Goal: Task Accomplishment & Management: Use online tool/utility

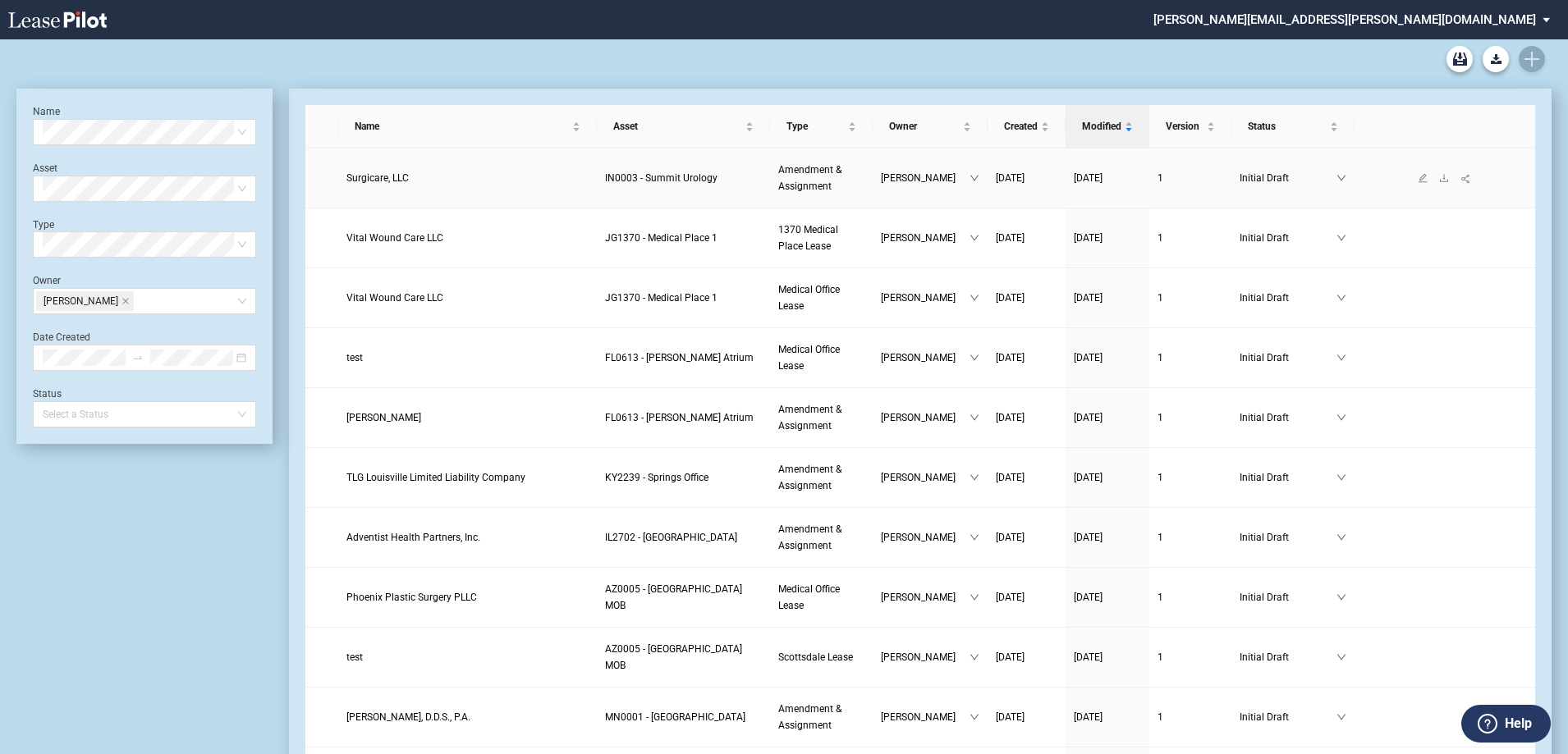
click at [385, 178] on span "Surgicare, LLC" at bounding box center [378, 178] width 63 height 12
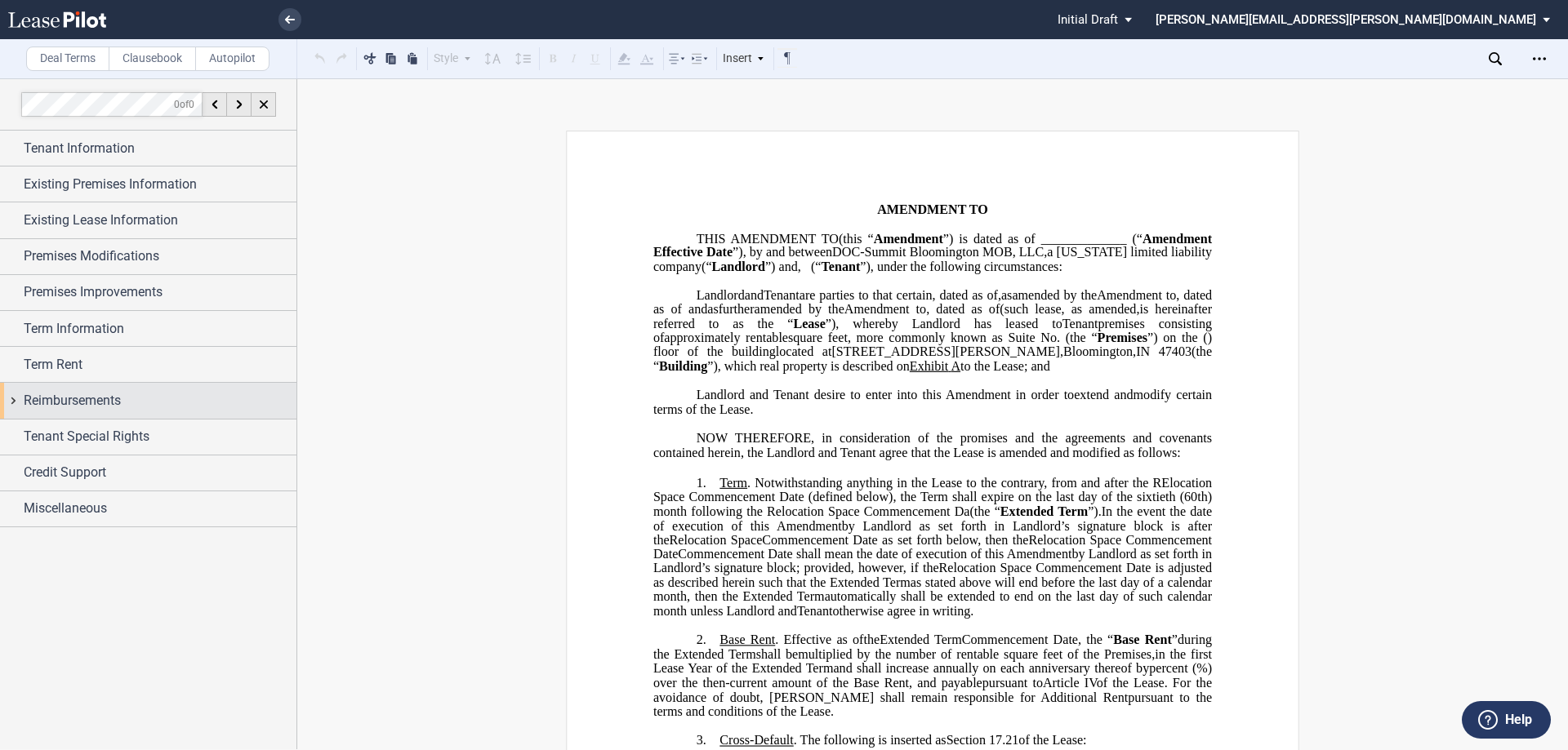
click at [137, 389] on div "Reimbursements" at bounding box center [148, 400] width 297 height 35
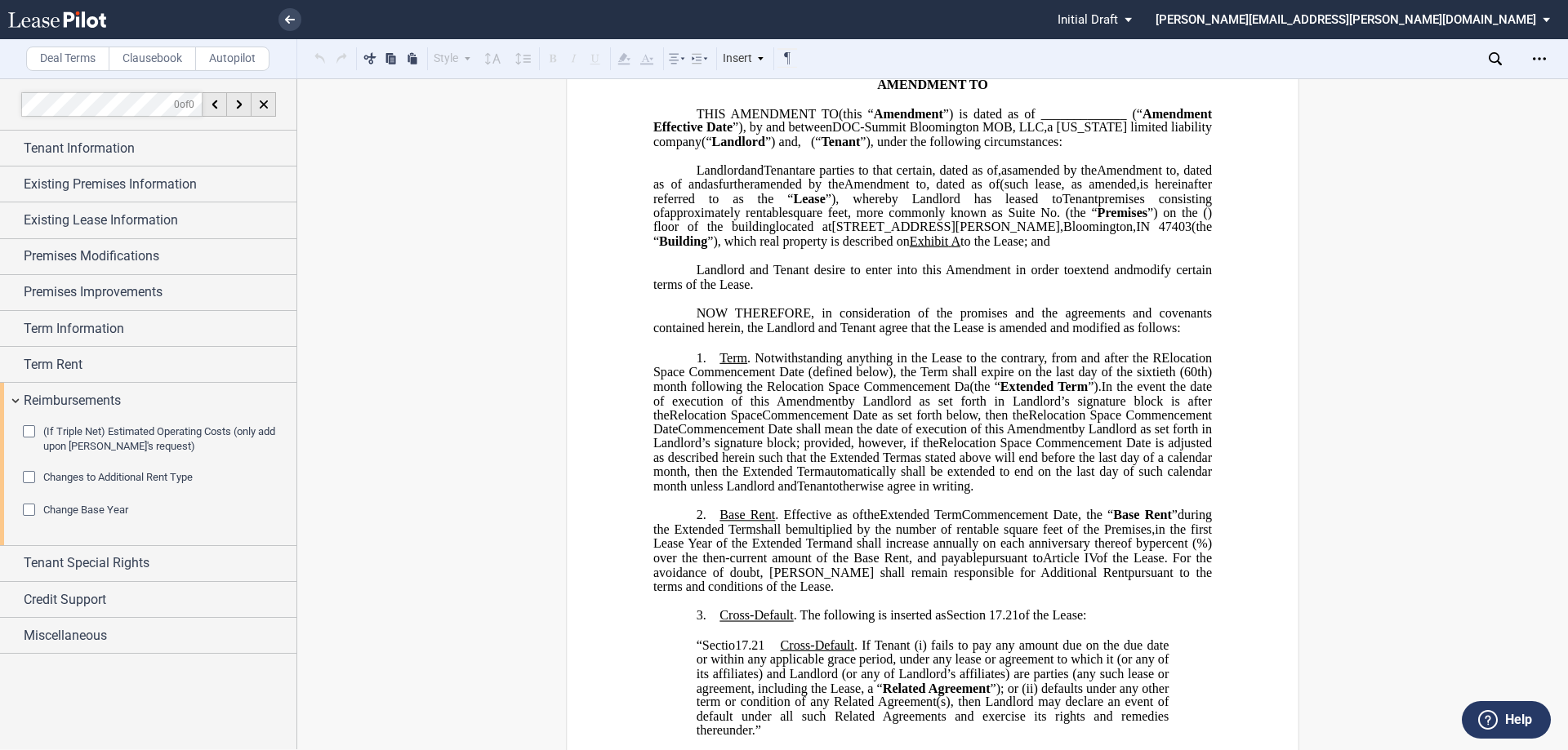
scroll to position [164, 0]
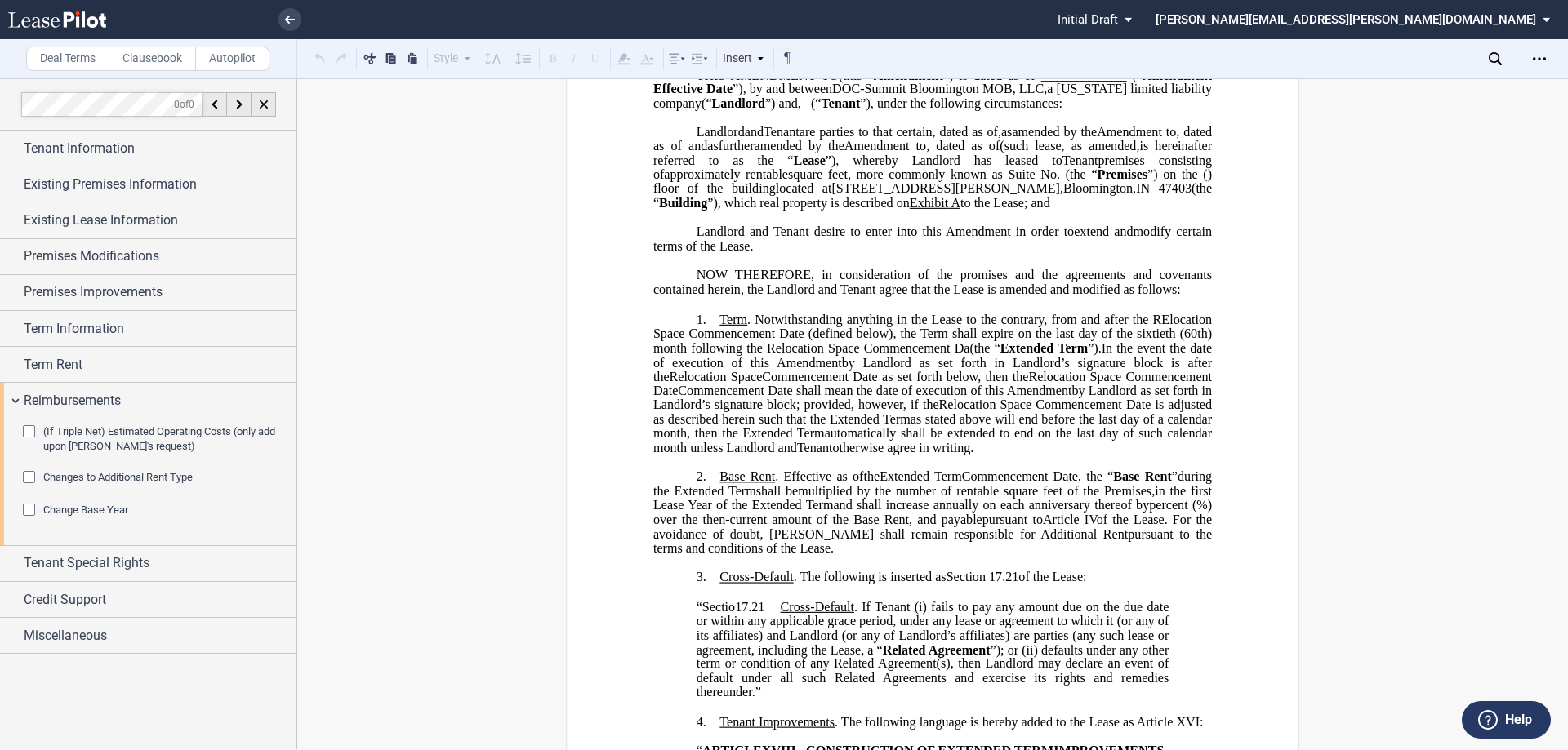
click at [158, 473] on span "Changes to Additional Rent Type" at bounding box center [118, 477] width 150 height 12
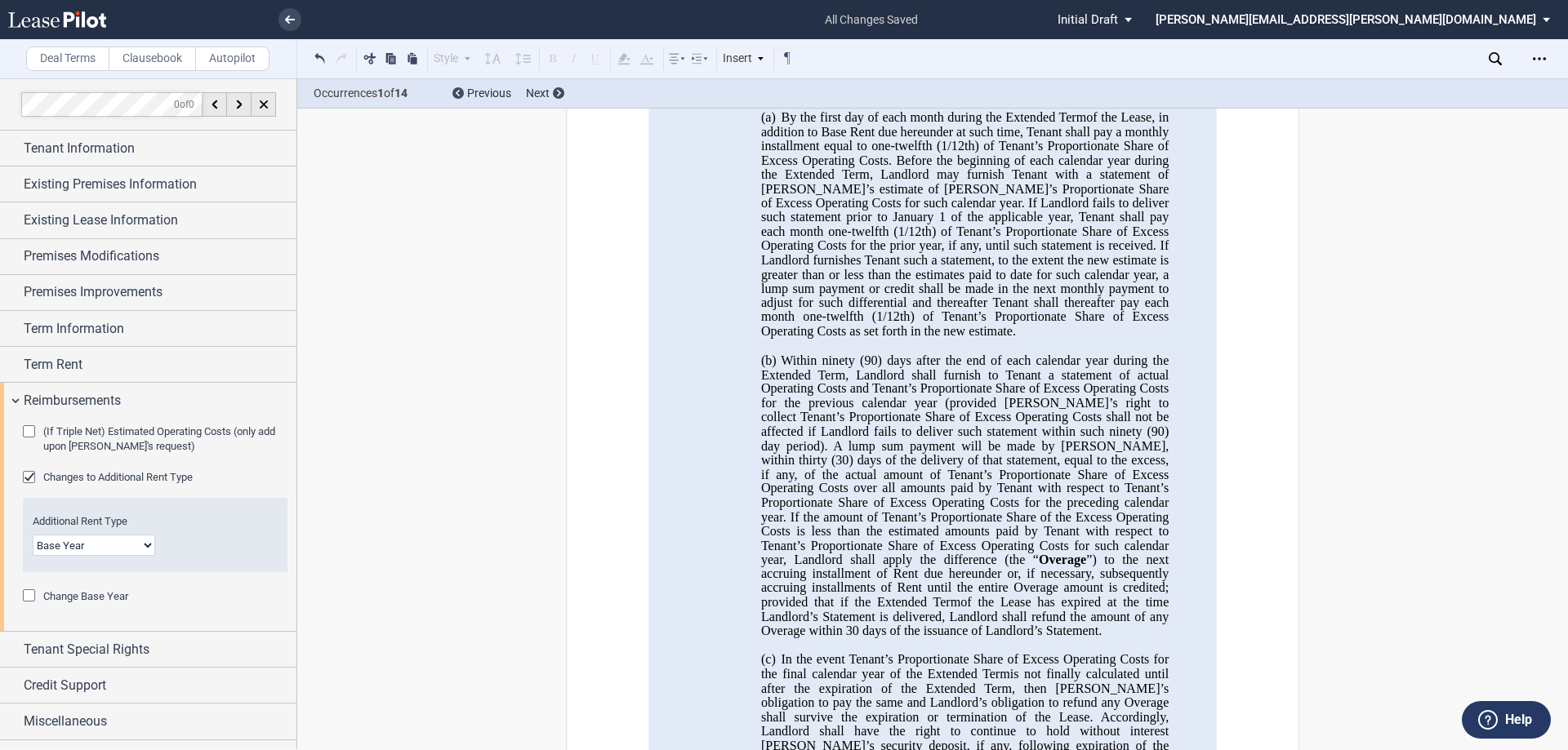
scroll to position [490, 0]
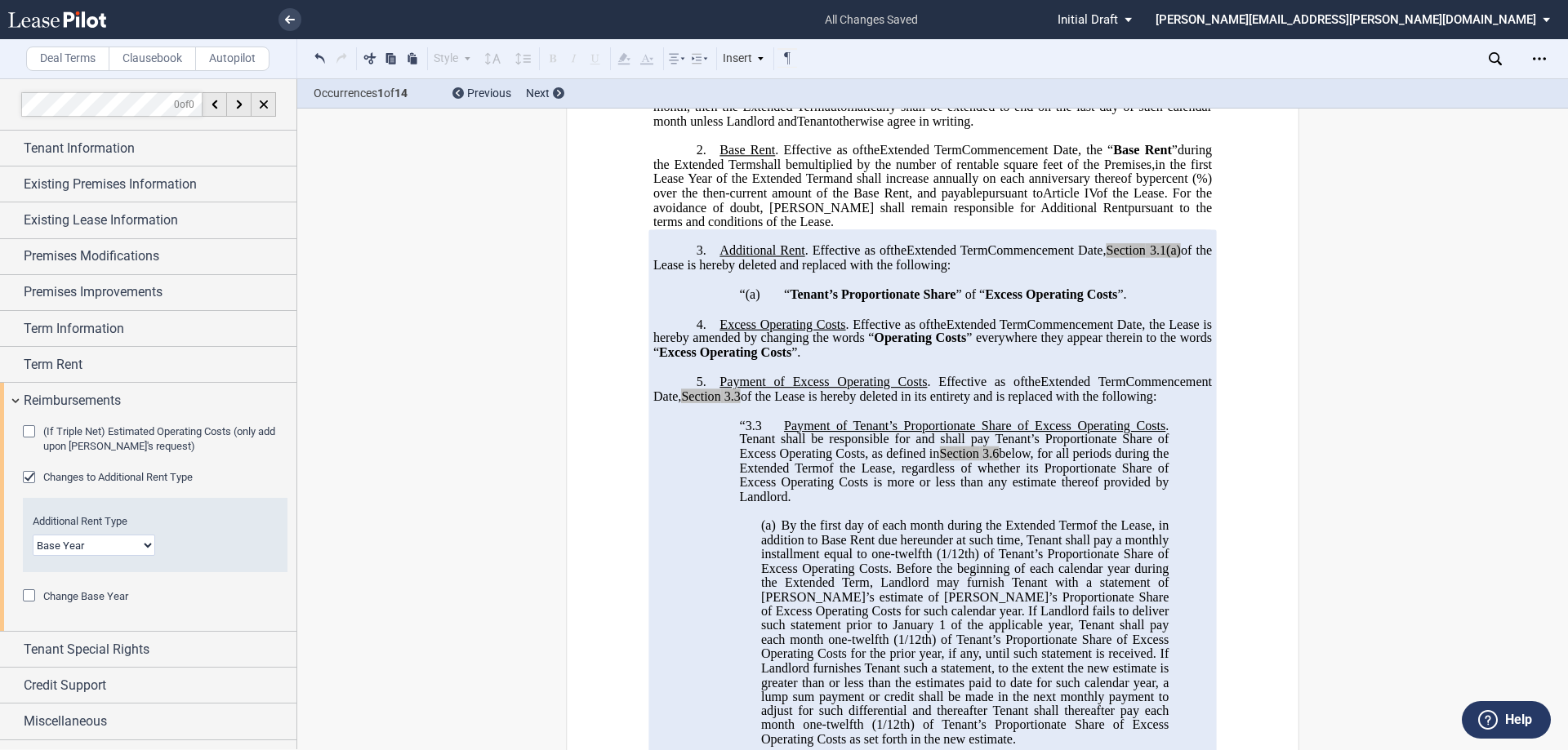
click at [130, 542] on select "Base Year Triple Net" at bounding box center [93, 546] width 122 height 22
select select "triple net"
click at [32, 535] on select "Base Year Triple Net" at bounding box center [93, 546] width 122 height 22
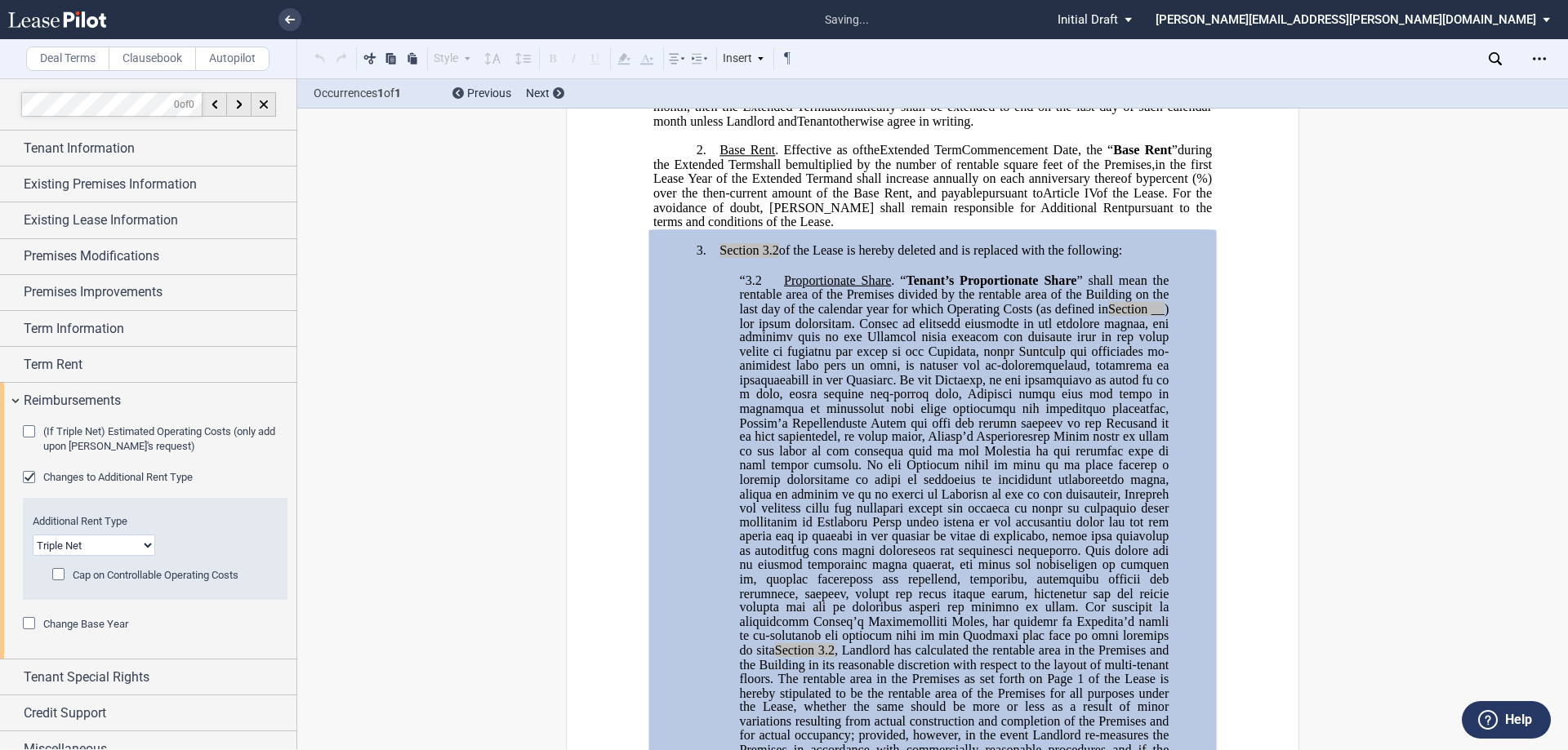
scroll to position [683, 0]
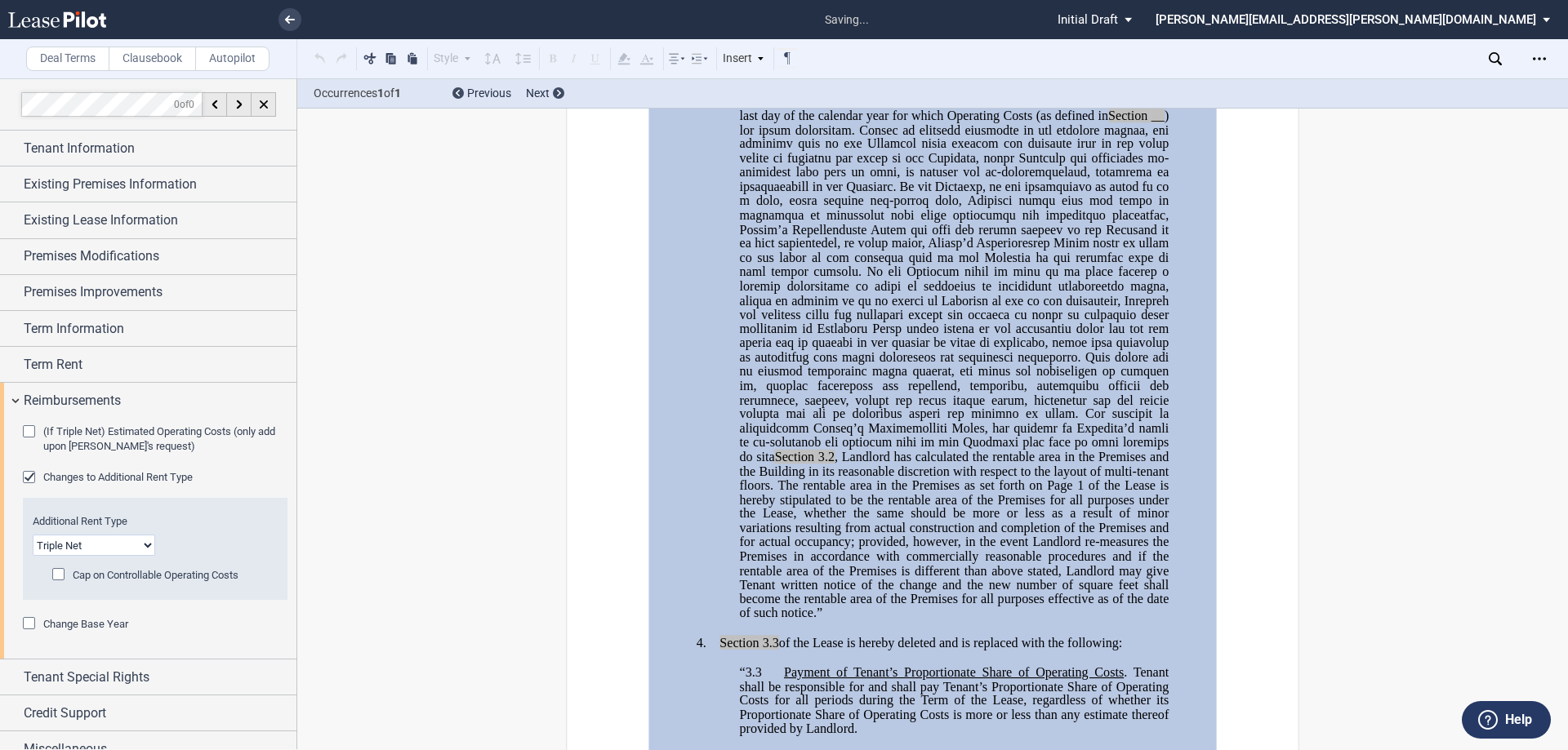
click at [796, 398] on span at bounding box center [956, 286] width 433 height 355
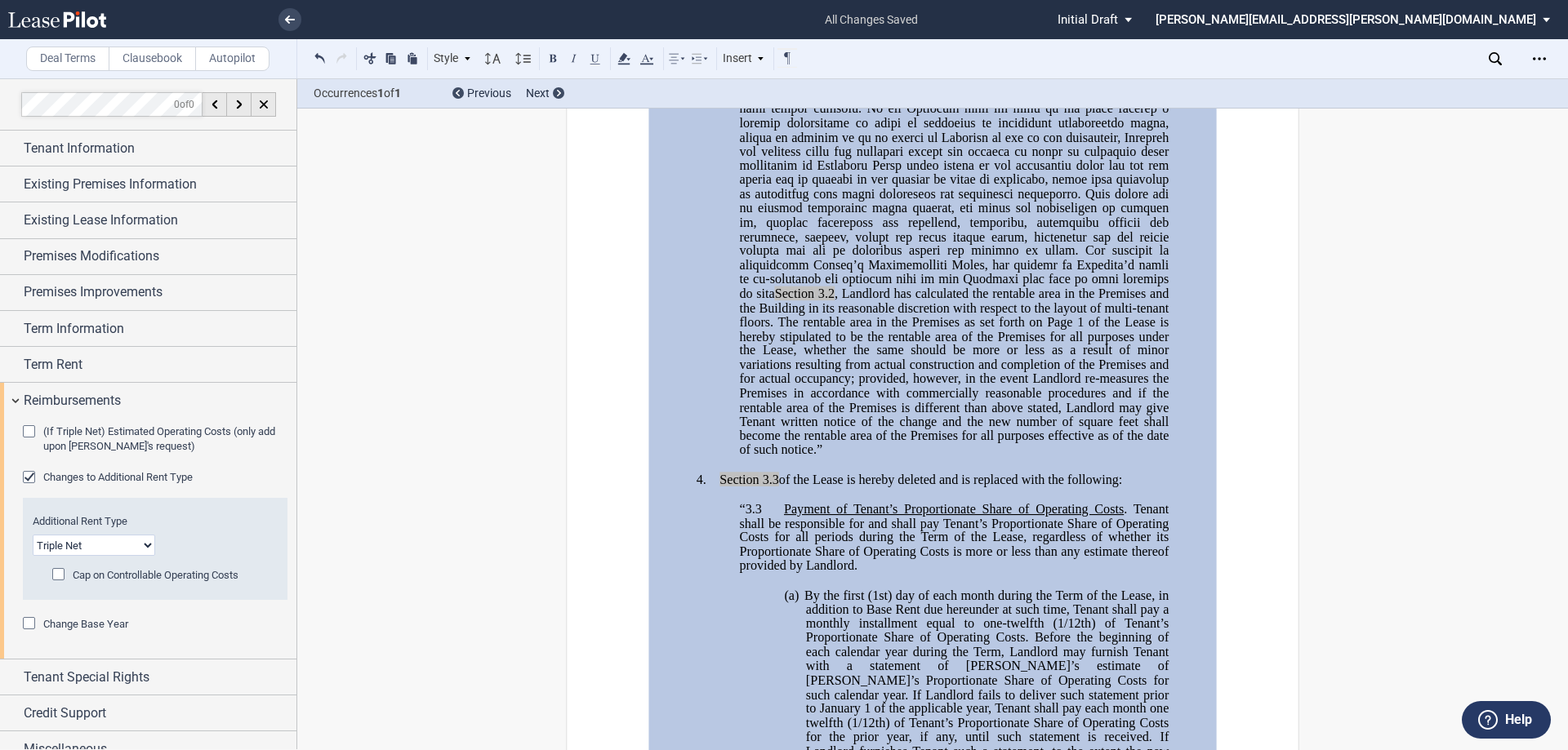
scroll to position [520, 0]
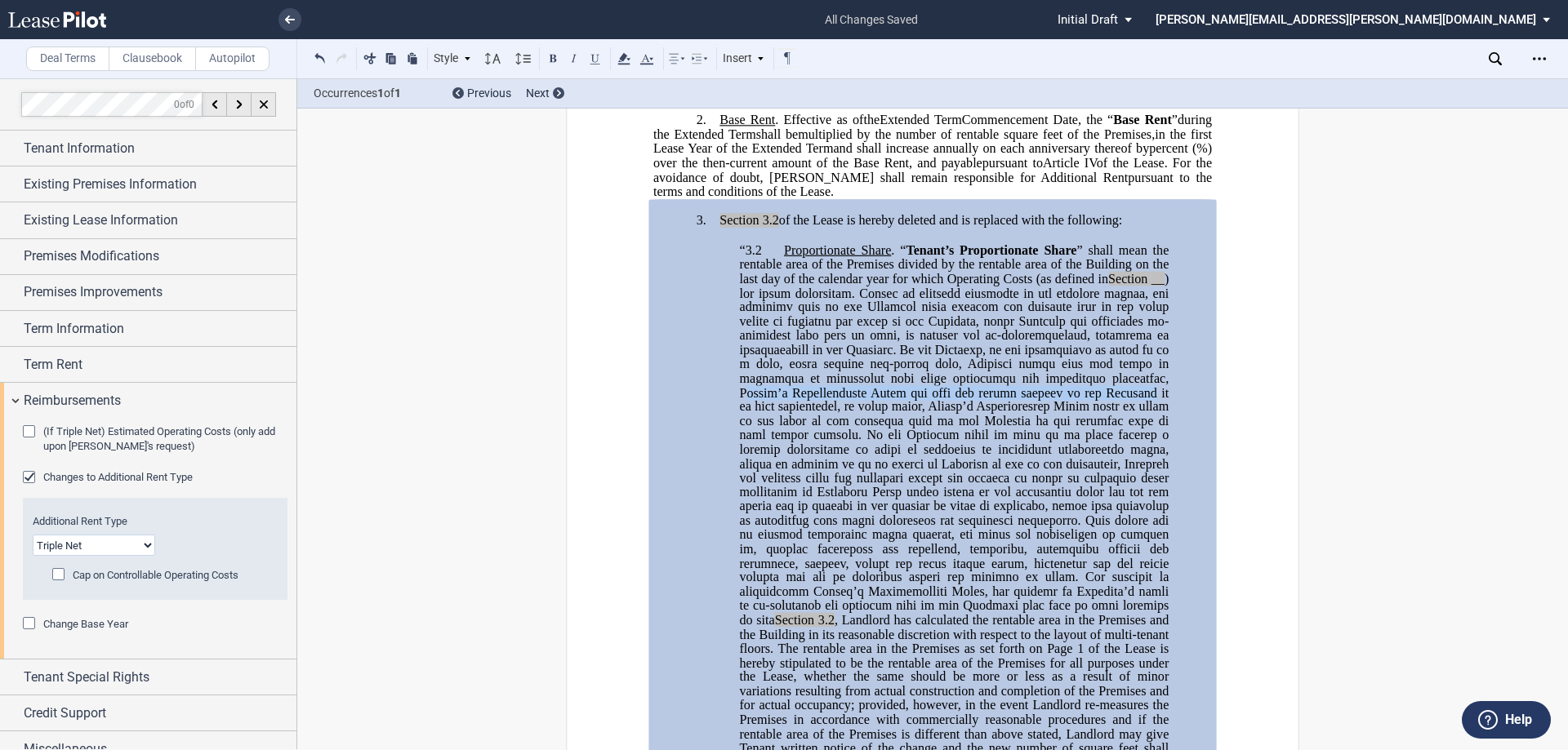
drag, startPoint x: 1016, startPoint y: 419, endPoint x: 971, endPoint y: 436, distance: 48.1
click at [971, 436] on span at bounding box center [956, 449] width 433 height 355
drag, startPoint x: 941, startPoint y: 436, endPoint x: 959, endPoint y: 453, distance: 24.8
click at [949, 458] on span at bounding box center [956, 449] width 433 height 355
drag, startPoint x: 1013, startPoint y: 417, endPoint x: 968, endPoint y: 434, distance: 48.1
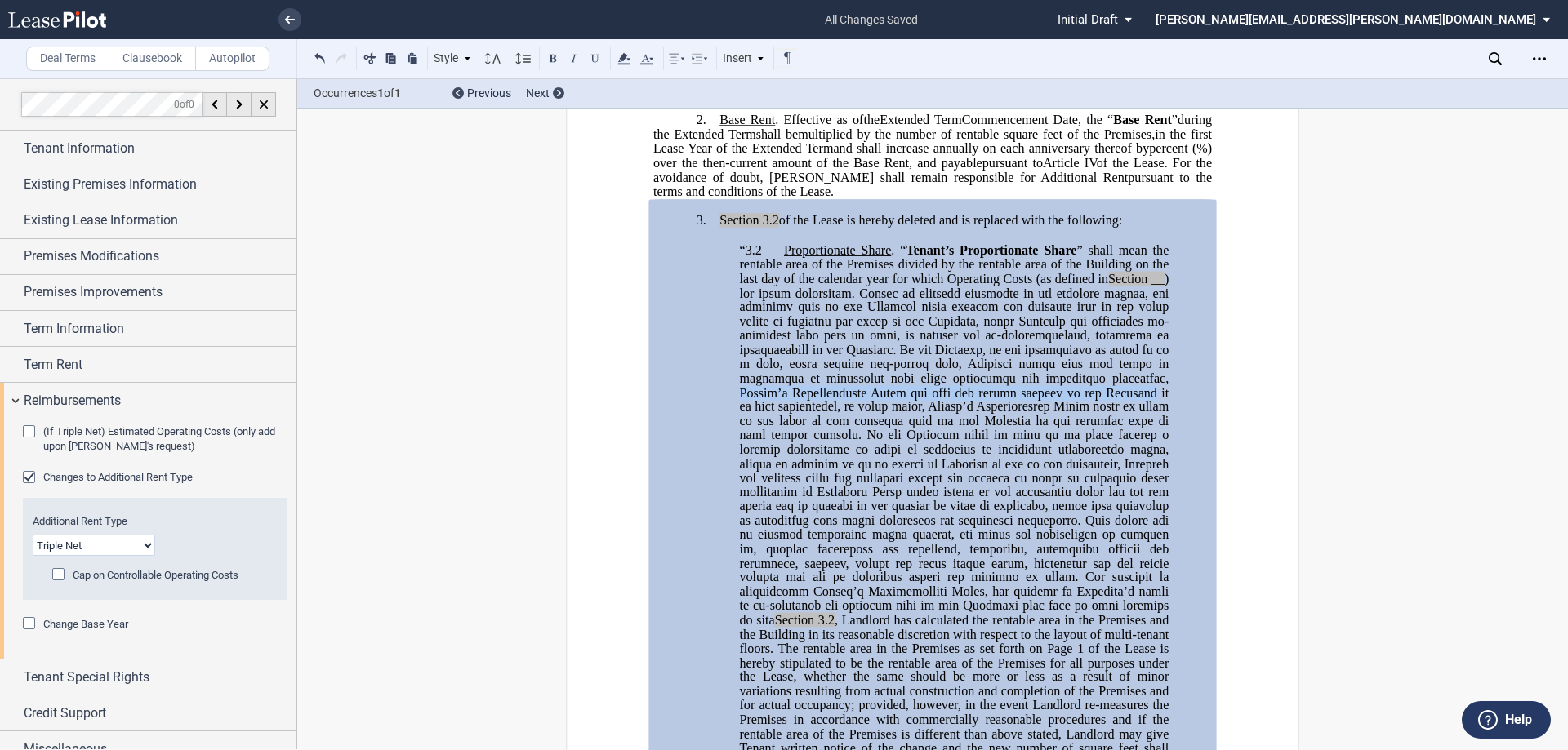
click at [968, 434] on span at bounding box center [956, 449] width 433 height 355
